Goal: Task Accomplishment & Management: Manage account settings

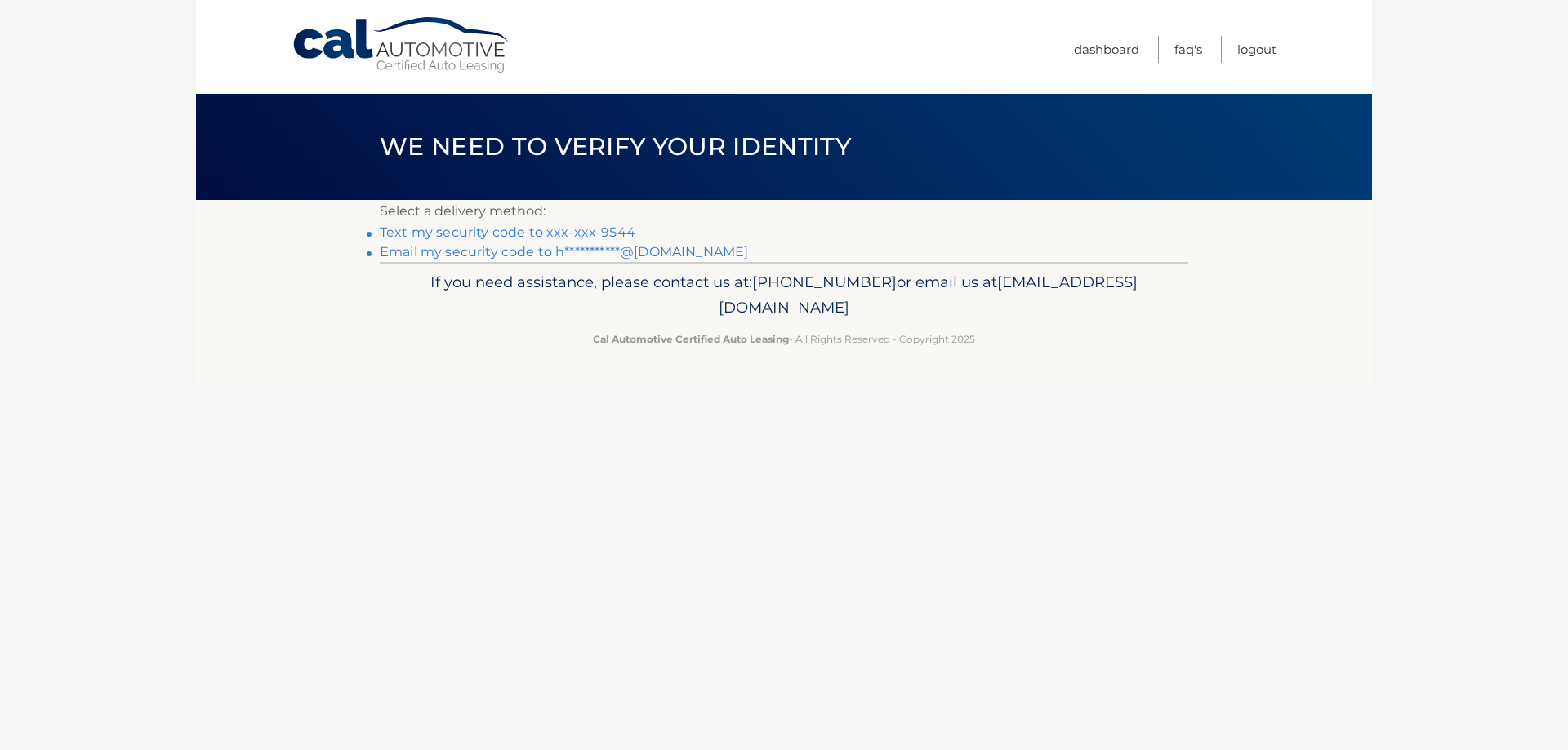
click at [673, 253] on link "**********" at bounding box center [564, 251] width 368 height 15
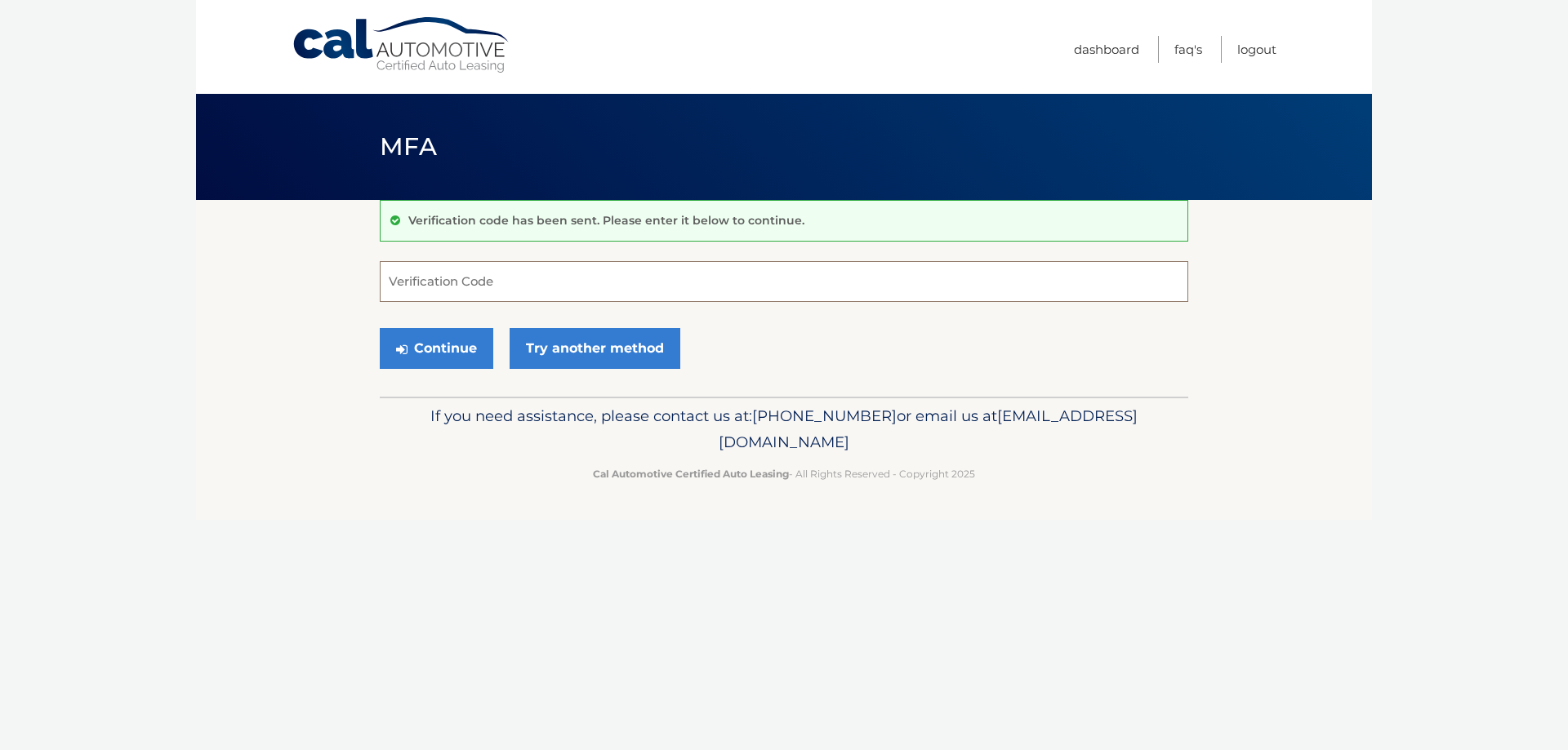
paste input "181137"
type input "181137"
click at [427, 345] on button "Continue" at bounding box center [436, 349] width 114 height 41
drag, startPoint x: 431, startPoint y: 285, endPoint x: 367, endPoint y: 282, distance: 64.1
click at [367, 282] on section "Verification code has been sent. Please enter it below to continue. 181137 Veri…" at bounding box center [783, 299] width 1176 height 197
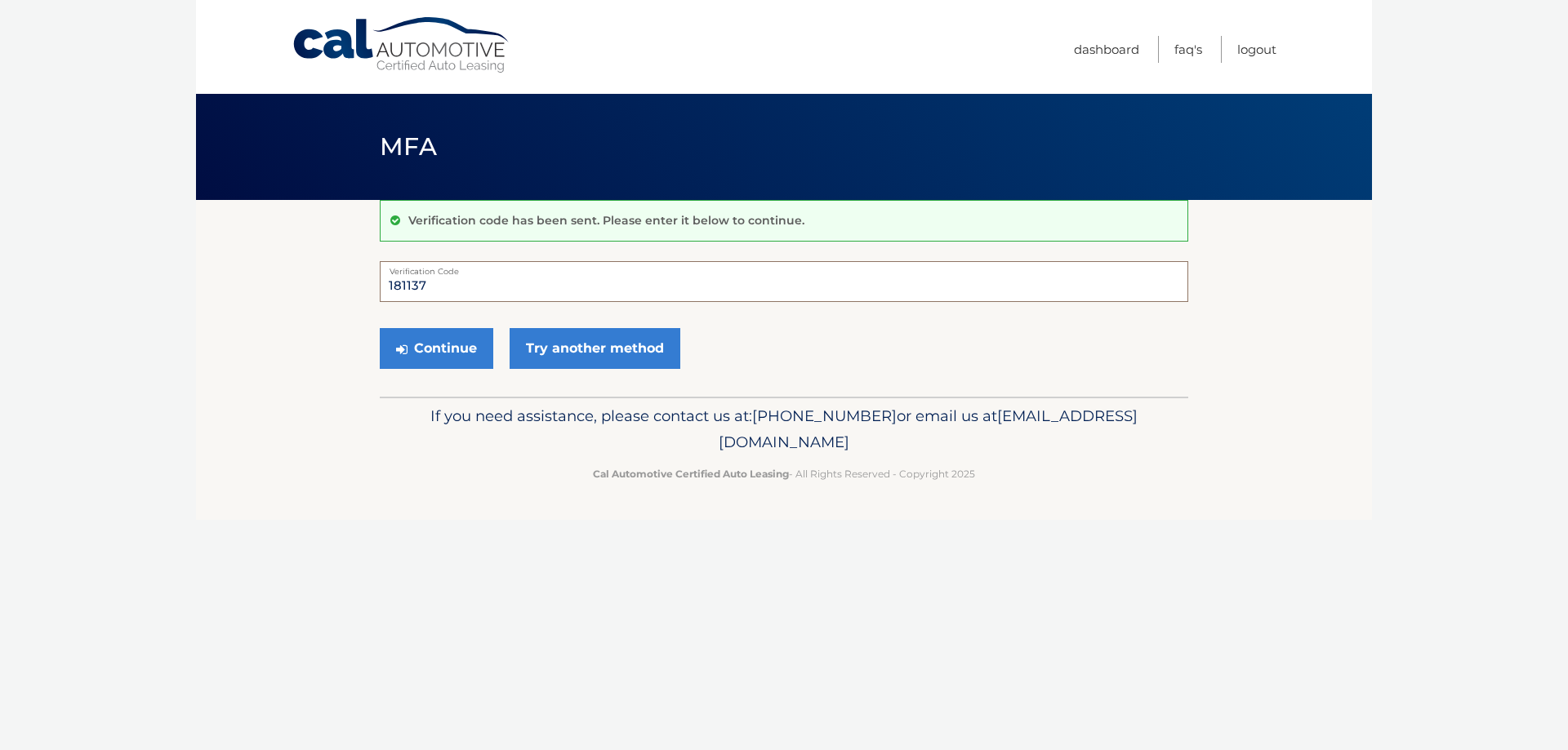
type input "181137"
click at [452, 324] on div "Continue Try another method" at bounding box center [784, 350] width 808 height 55
click at [453, 334] on button "Continue" at bounding box center [436, 349] width 114 height 41
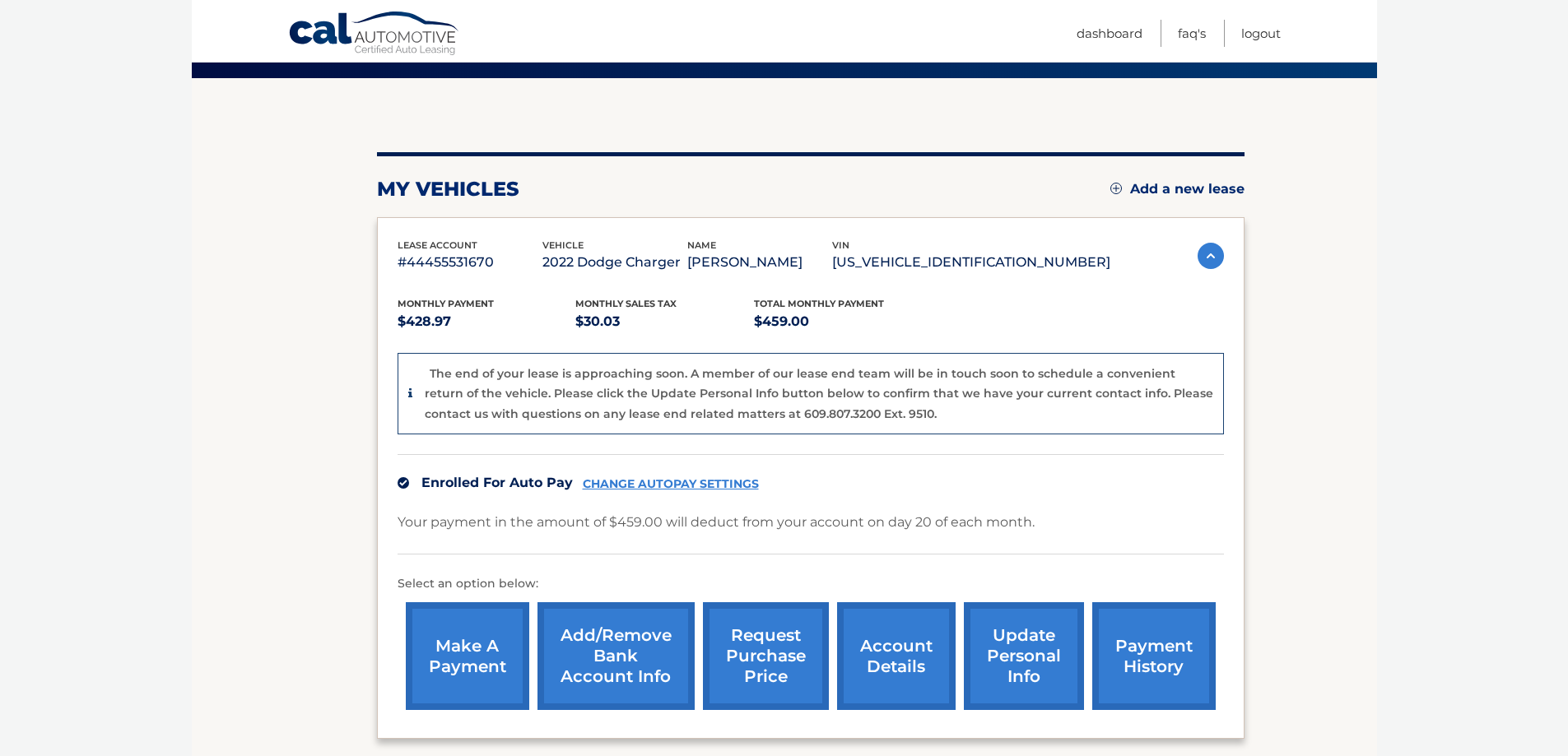
scroll to position [247, 0]
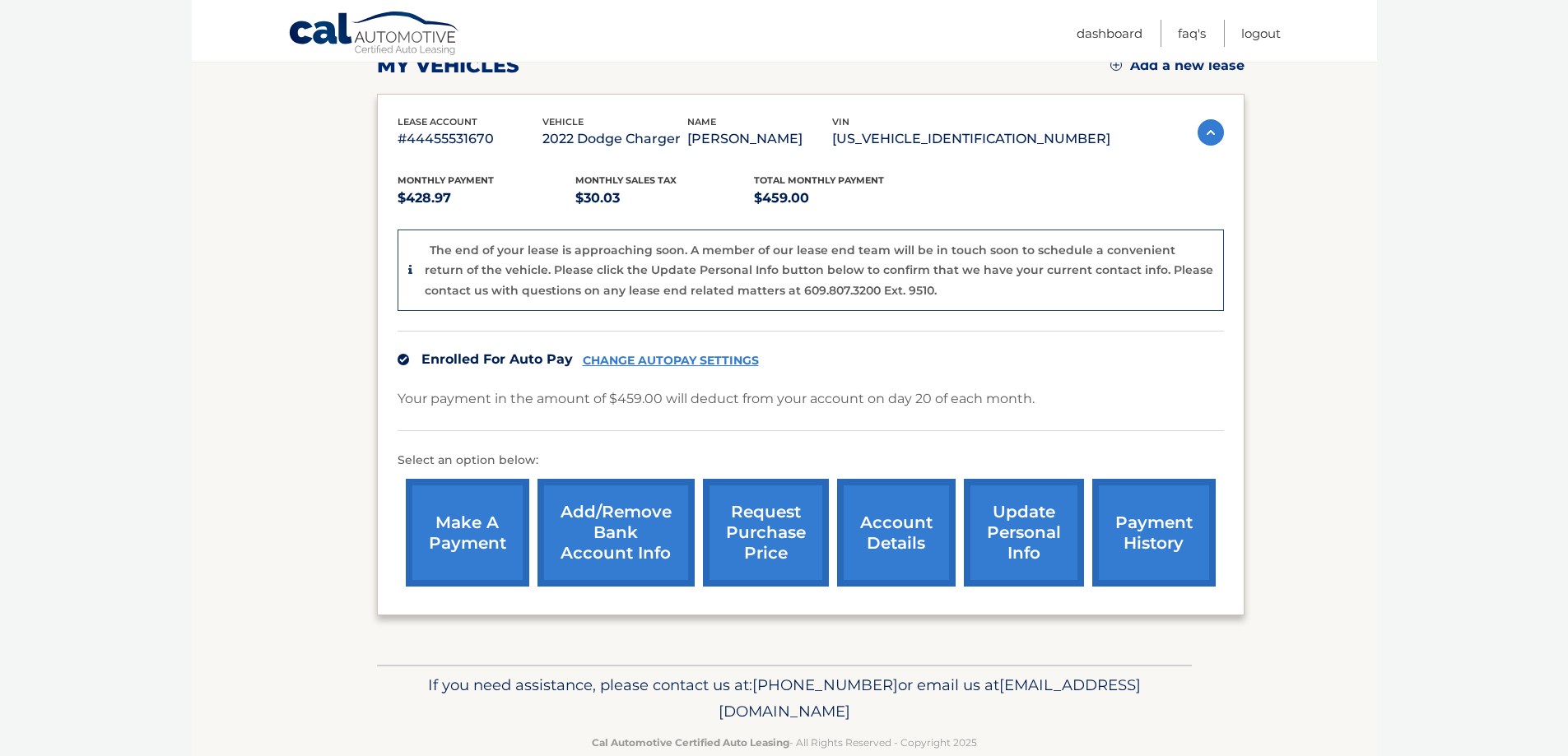
drag, startPoint x: 214, startPoint y: 518, endPoint x: 205, endPoint y: 469, distance: 49.8
click at [205, 469] on section "my vehicles Add a new lease lease account #44455531670 vehicle 2022 Dodge Charg…" at bounding box center [784, 310] width 1185 height 710
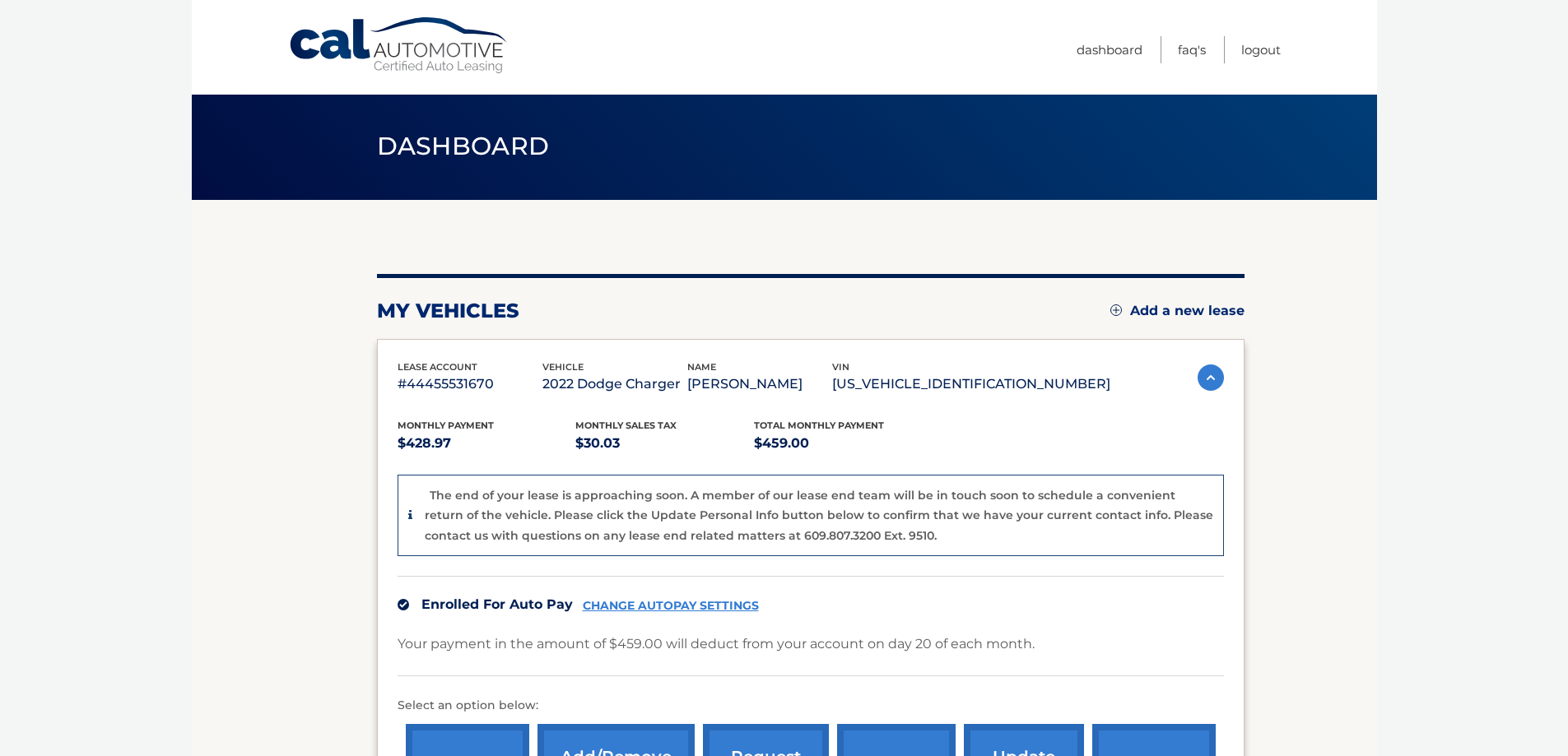
scroll to position [0, 0]
